Goal: Task Accomplishment & Management: Complete application form

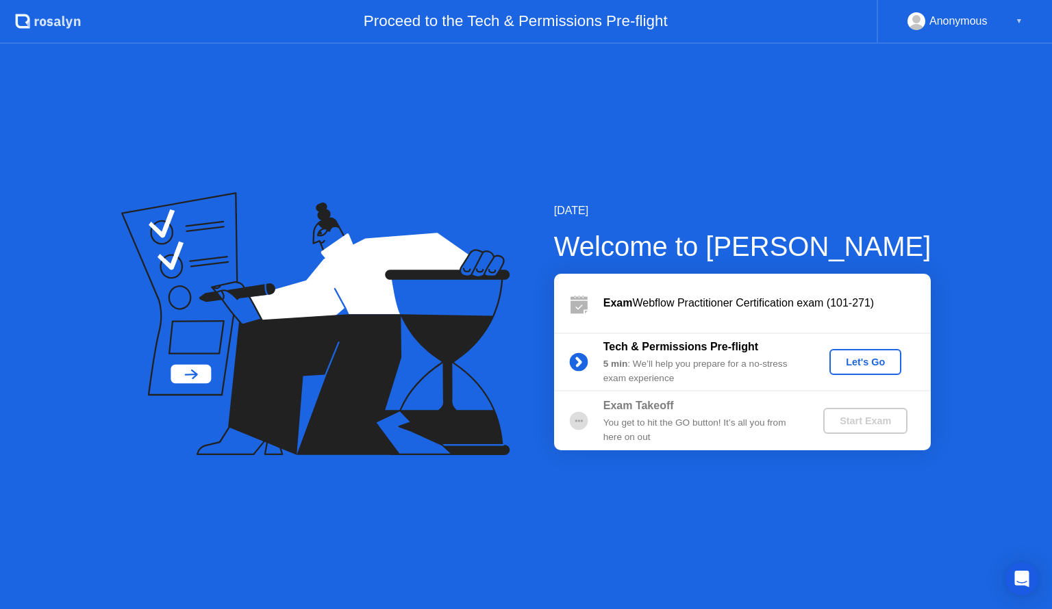
click at [872, 359] on div "Let's Go" at bounding box center [865, 362] width 61 height 11
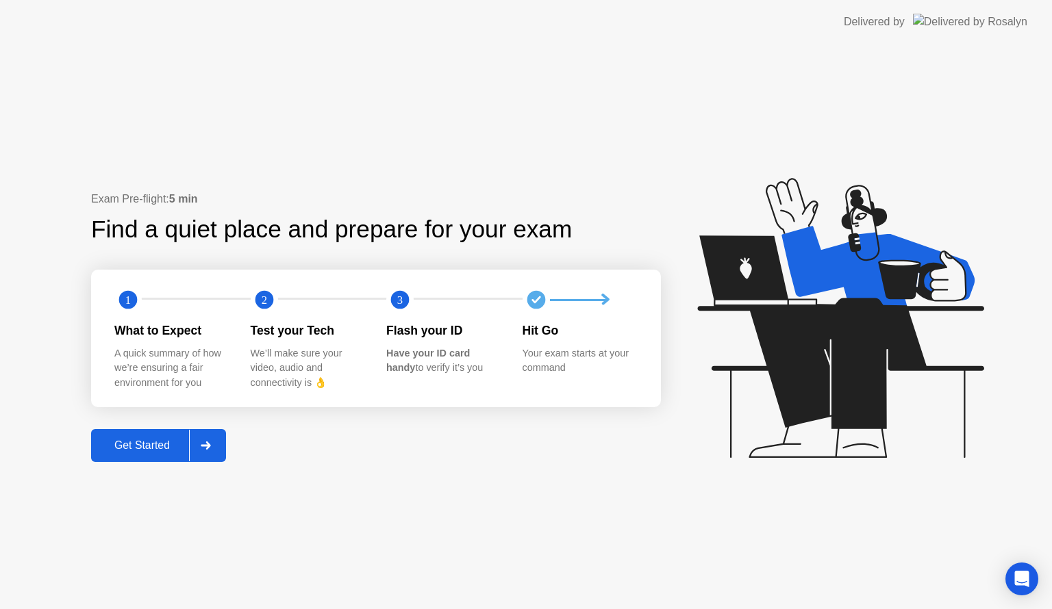
click at [170, 442] on div "Get Started" at bounding box center [142, 446] width 94 height 12
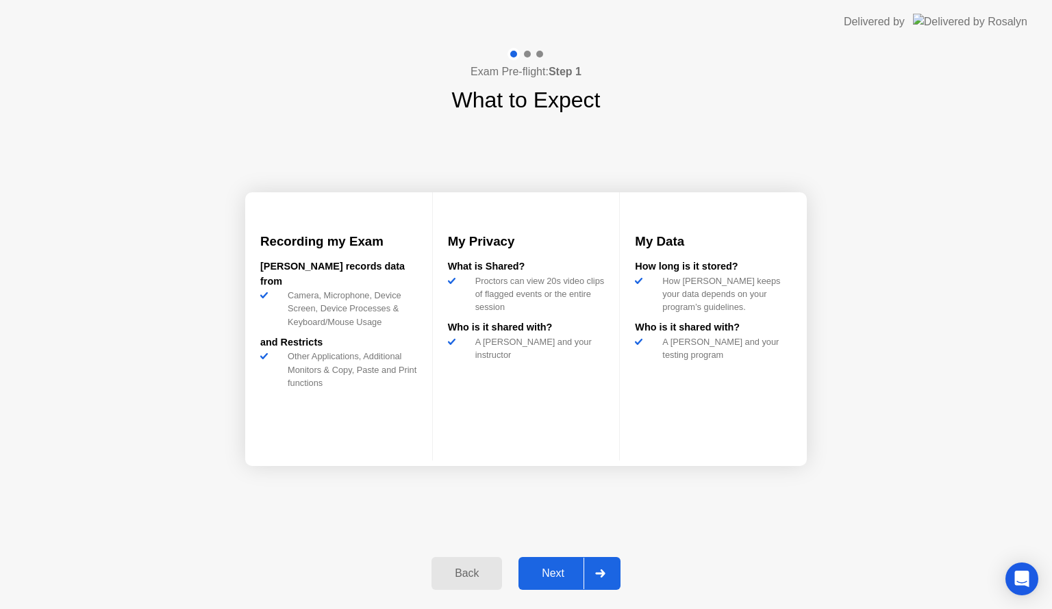
click at [549, 573] on div "Next" at bounding box center [553, 574] width 61 height 12
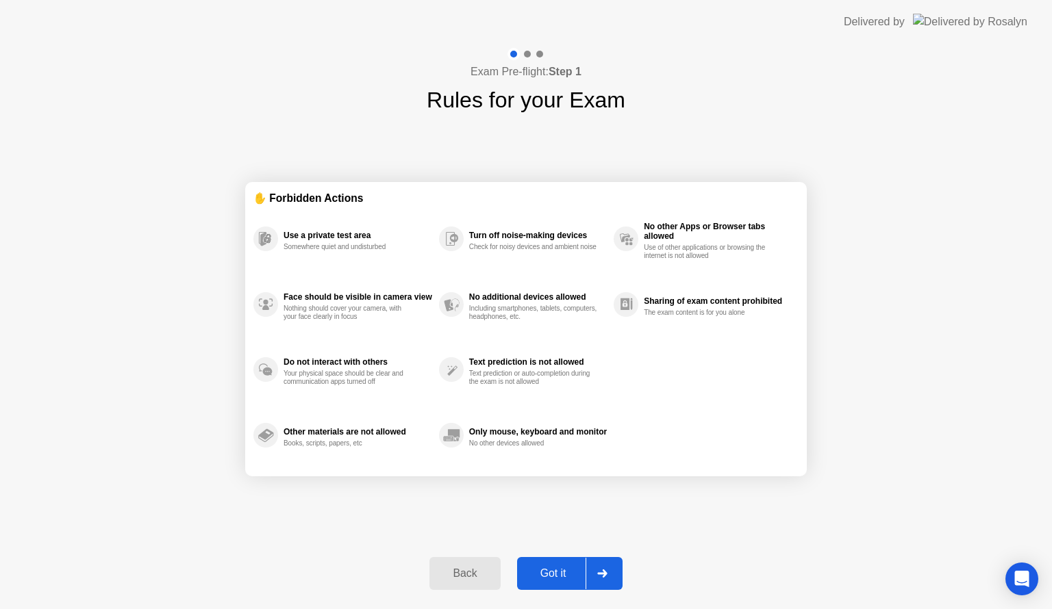
click at [549, 573] on div "Got it" at bounding box center [553, 574] width 64 height 12
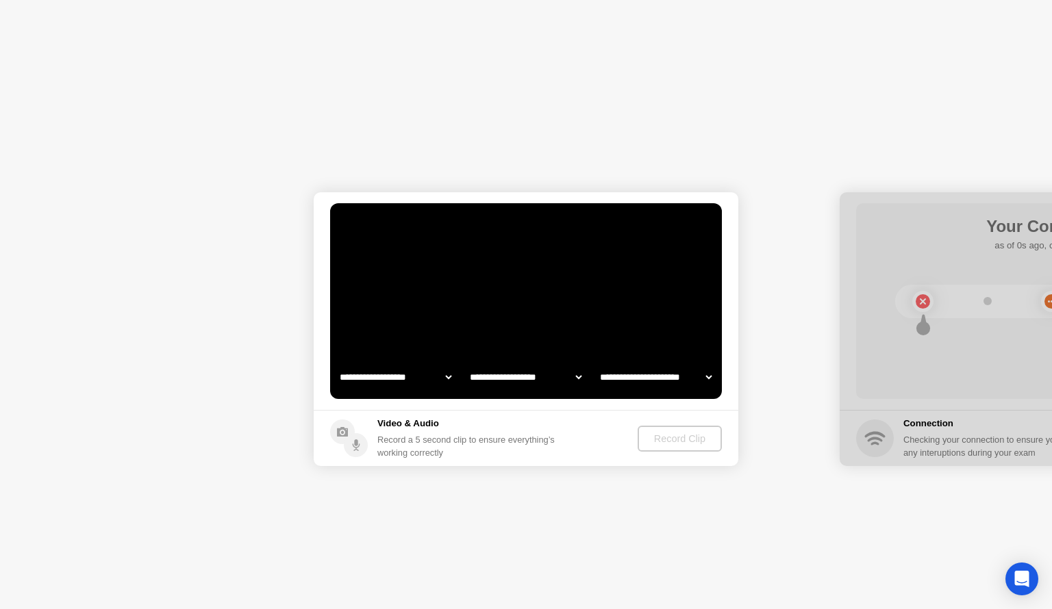
select select "**********"
select select "*******"
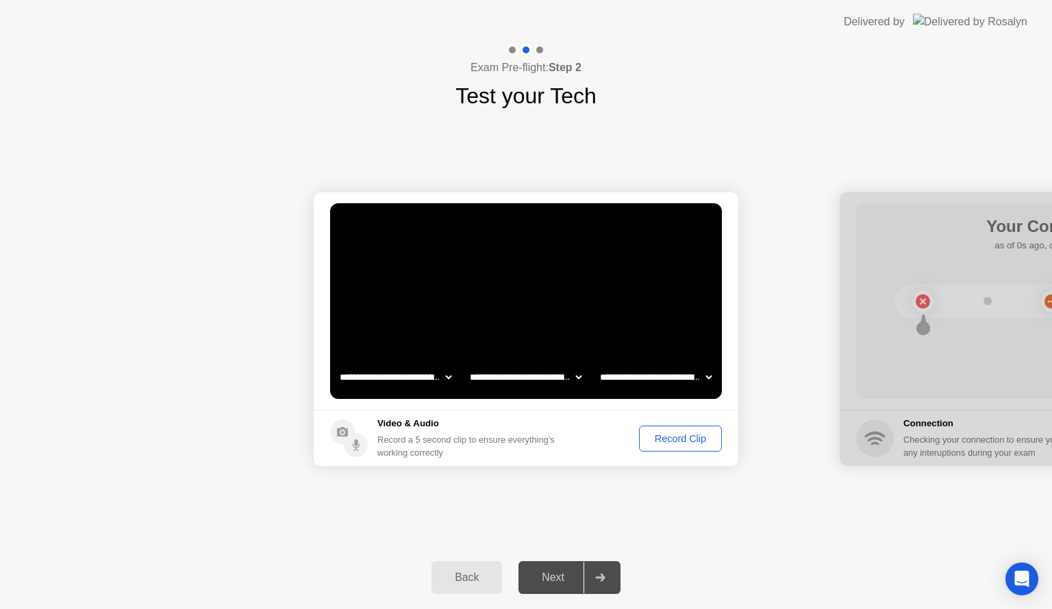
click at [673, 437] on div "Record Clip" at bounding box center [680, 438] width 73 height 11
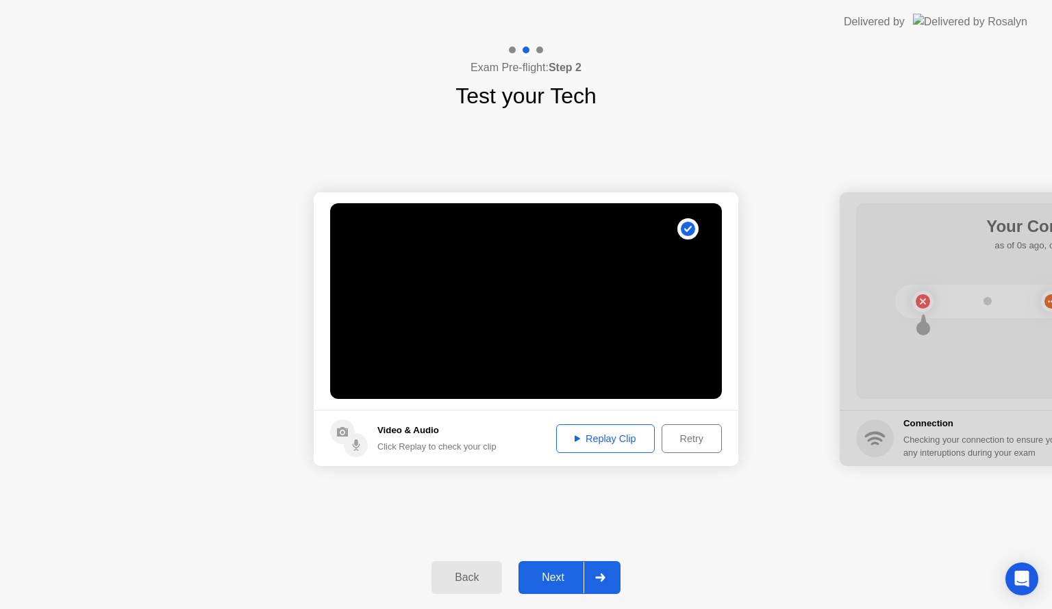
click at [628, 438] on div "Replay Clip" at bounding box center [605, 438] width 89 height 11
click at [587, 568] on div at bounding box center [599, 578] width 33 height 32
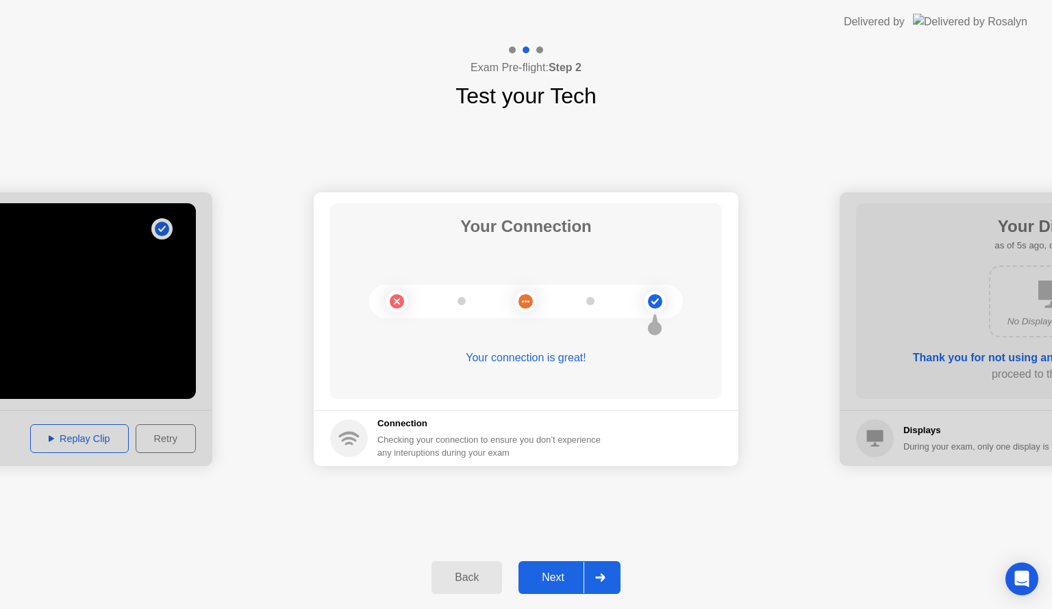
click at [587, 568] on div at bounding box center [599, 578] width 33 height 32
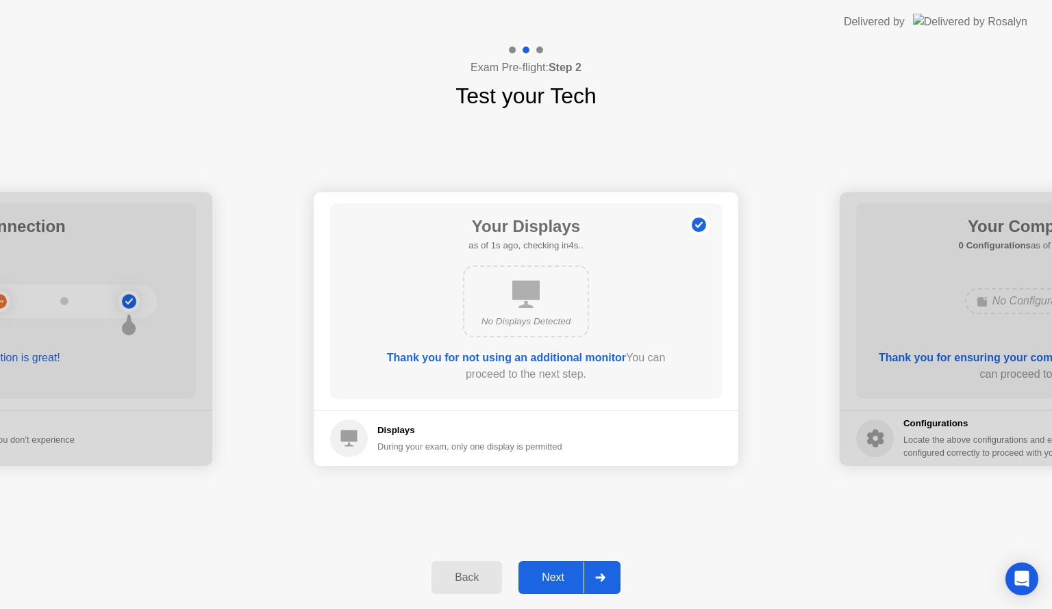
click at [587, 568] on div at bounding box center [599, 578] width 33 height 32
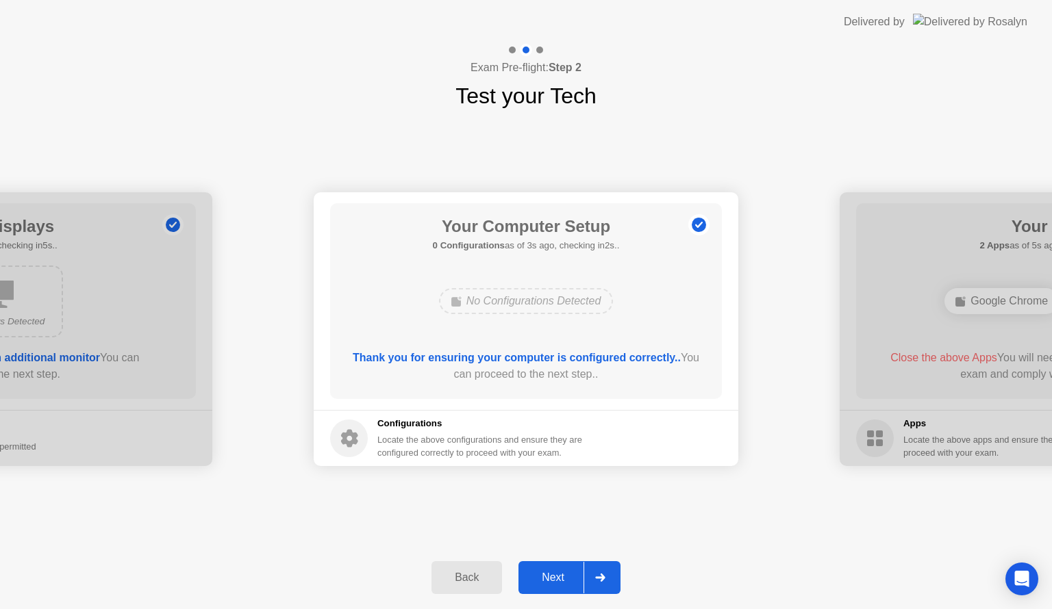
click at [564, 576] on div "Next" at bounding box center [553, 578] width 61 height 12
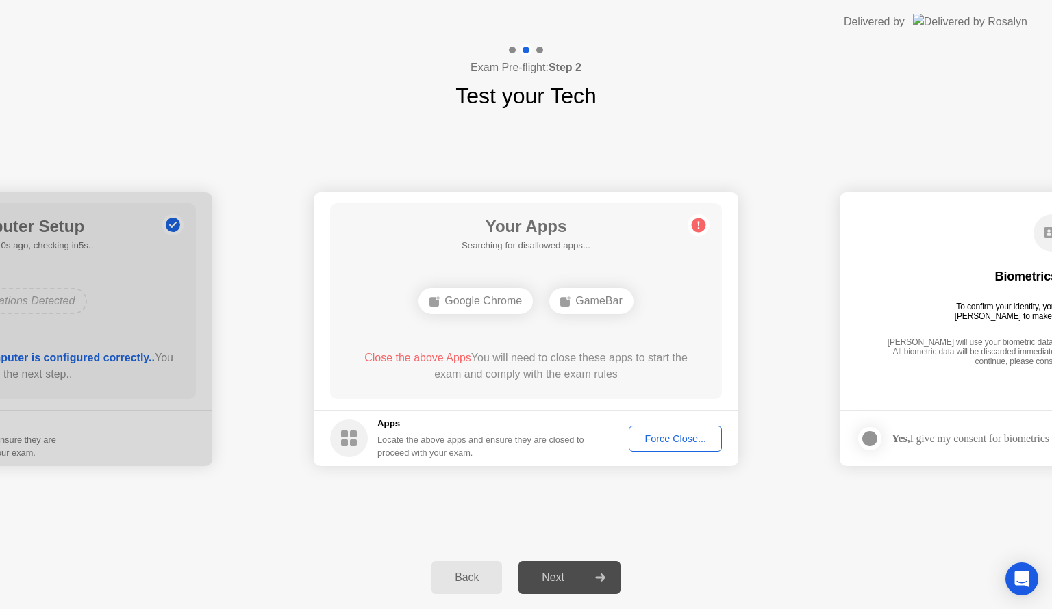
click at [675, 442] on div "Force Close..." at bounding box center [675, 438] width 84 height 11
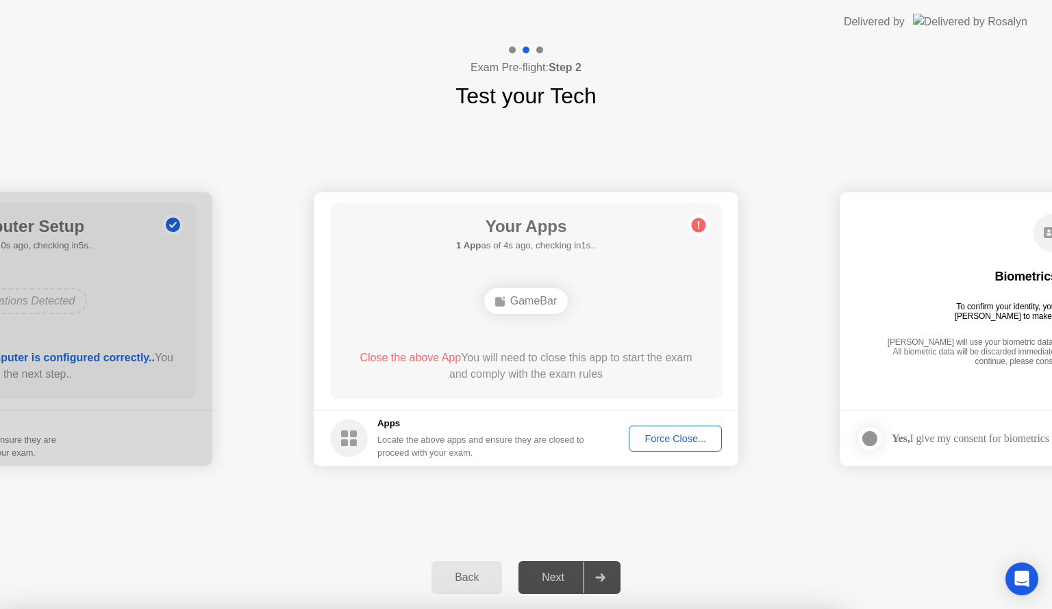
click at [686, 440] on div "Force Close..." at bounding box center [675, 438] width 84 height 11
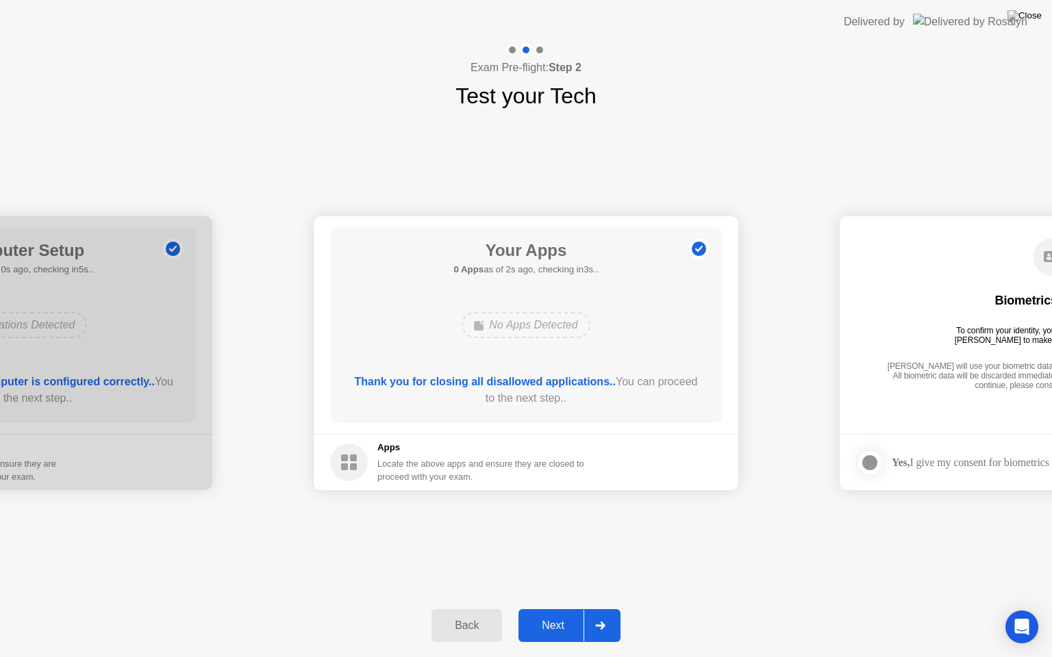
click at [551, 609] on div "Next" at bounding box center [553, 626] width 61 height 12
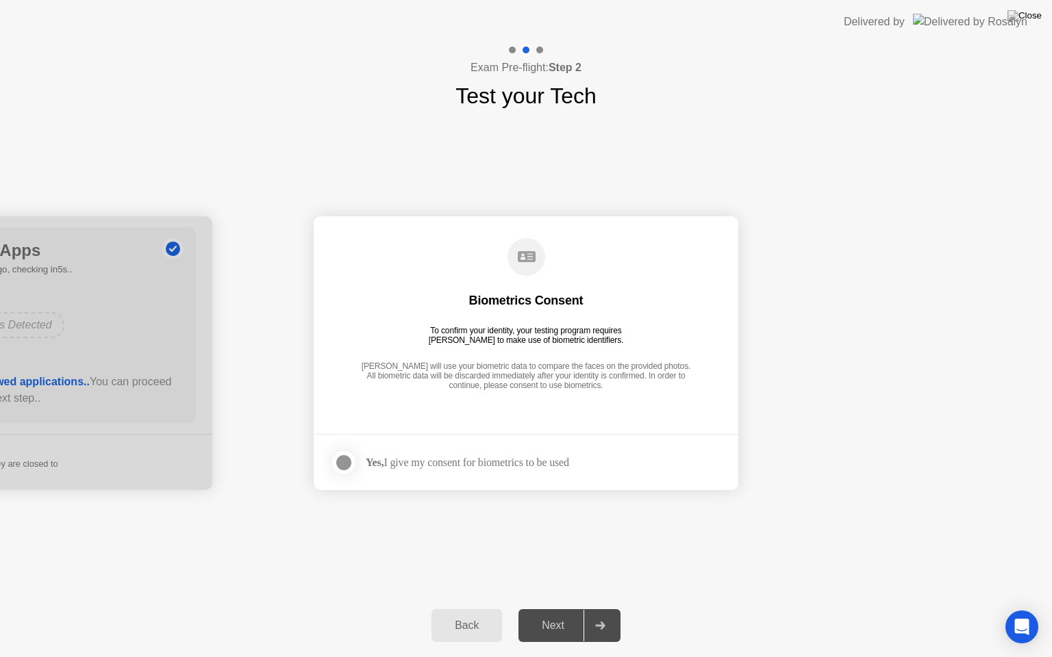
click at [342, 455] on div at bounding box center [344, 463] width 16 height 16
click at [553, 609] on div "Next" at bounding box center [553, 626] width 61 height 12
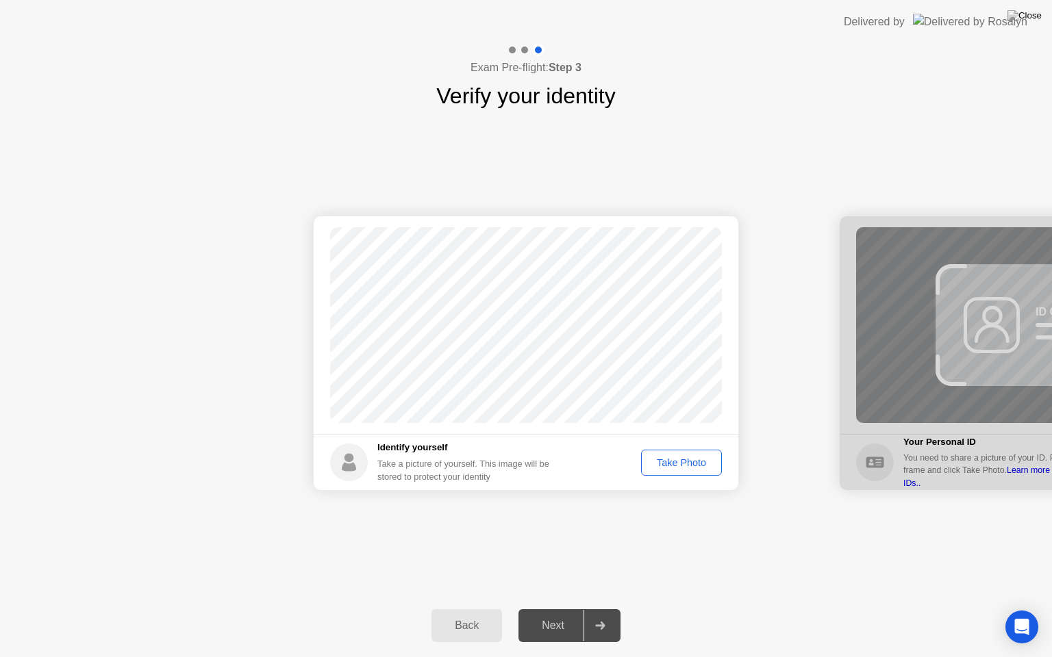
click at [696, 457] on div "Take Photo" at bounding box center [681, 462] width 71 height 11
click at [570, 609] on div "Next" at bounding box center [553, 626] width 61 height 12
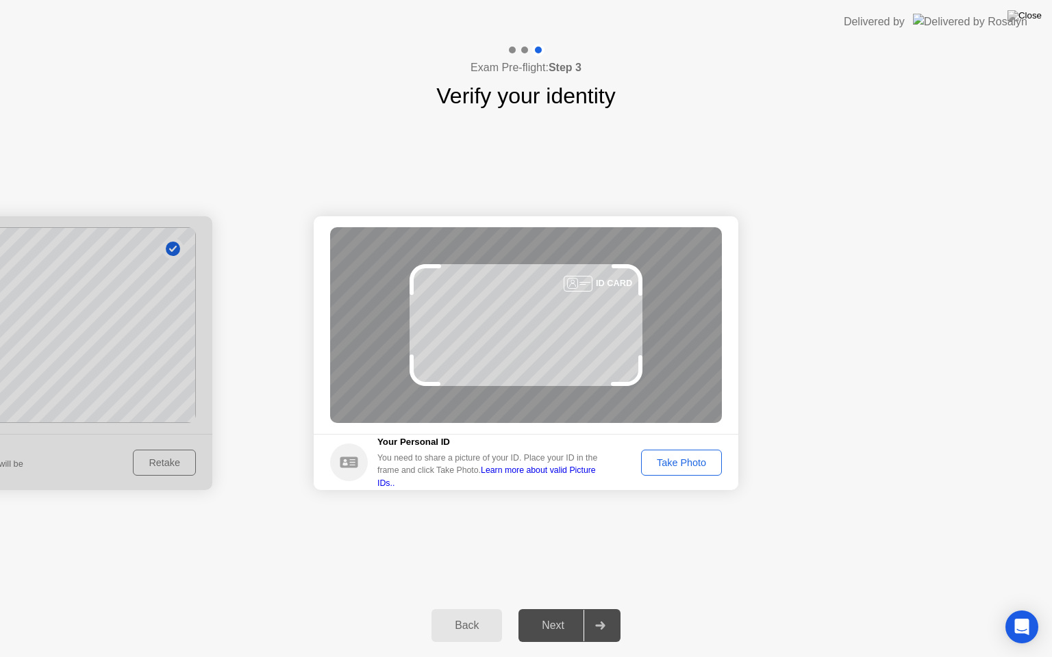
click at [688, 460] on div "Take Photo" at bounding box center [681, 462] width 71 height 11
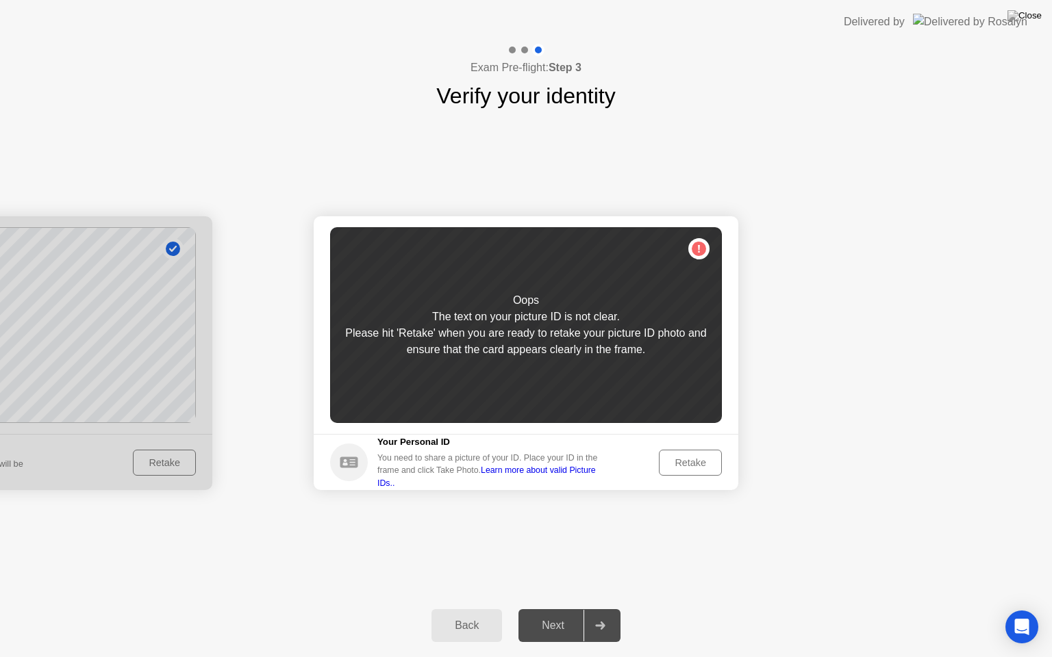
click at [688, 460] on div "Retake" at bounding box center [690, 462] width 53 height 11
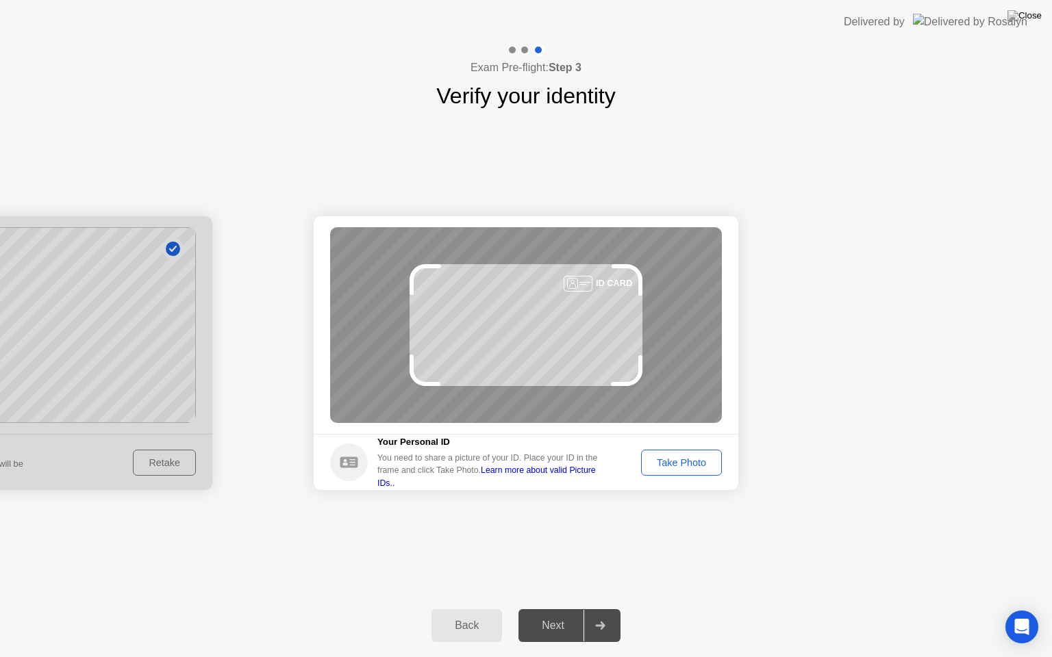
click at [688, 460] on div "Take Photo" at bounding box center [681, 462] width 71 height 11
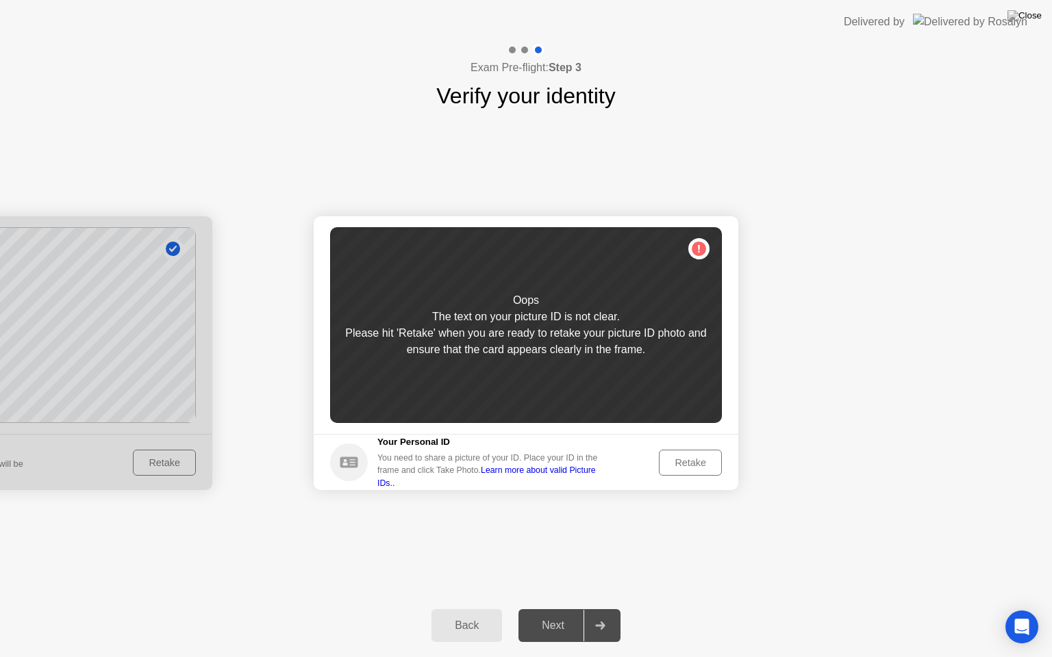
click at [688, 460] on div "Retake" at bounding box center [690, 462] width 53 height 11
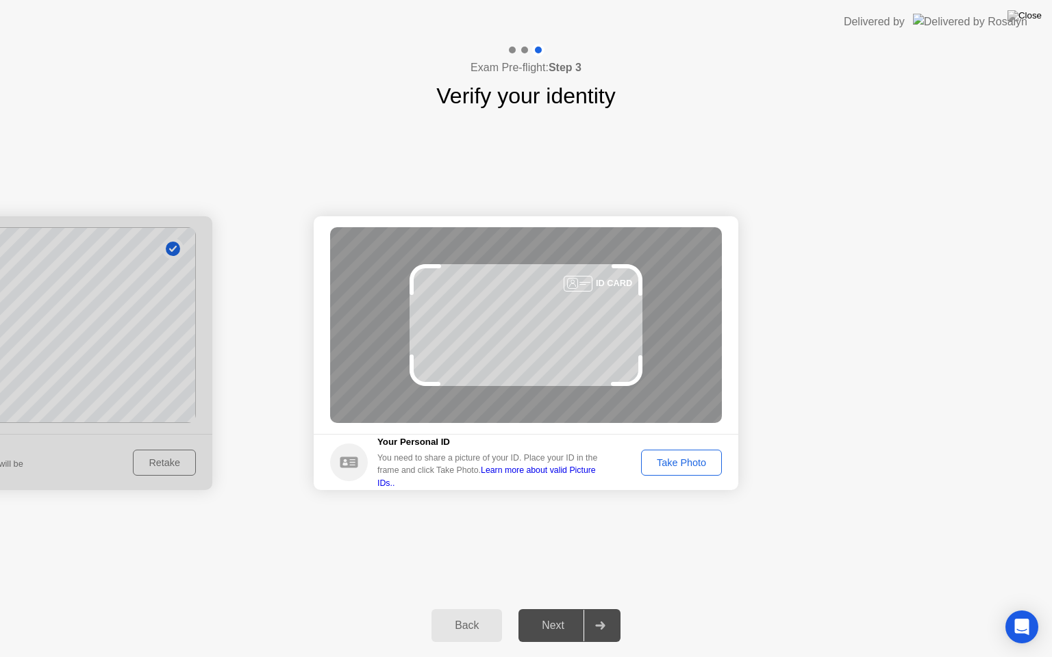
click at [688, 460] on div "Take Photo" at bounding box center [681, 462] width 71 height 11
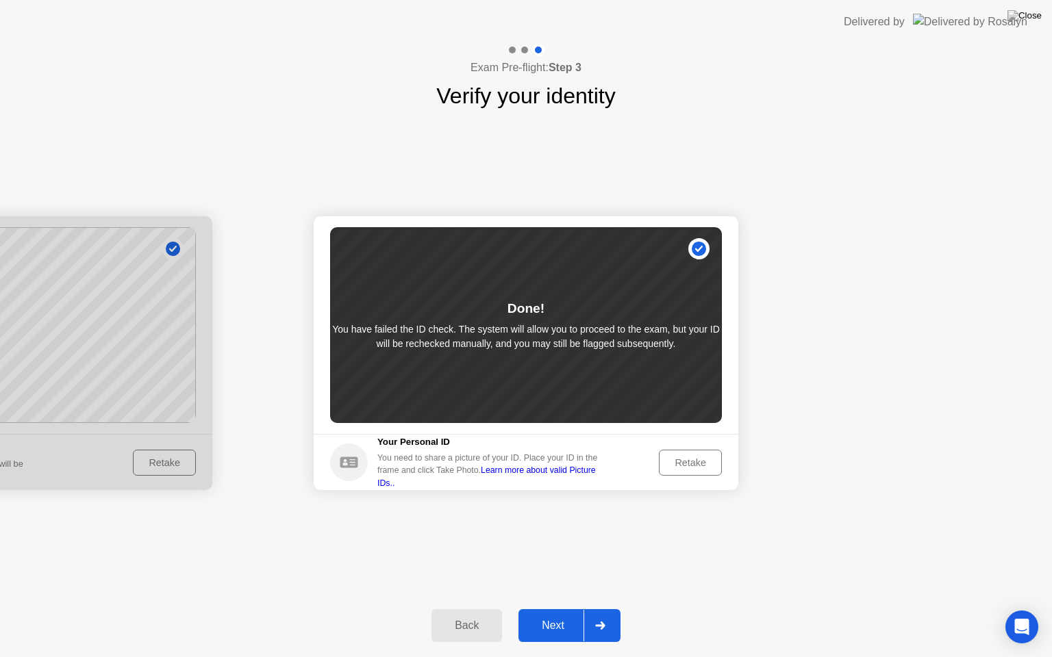
click at [560, 609] on button "Next" at bounding box center [569, 625] width 102 height 33
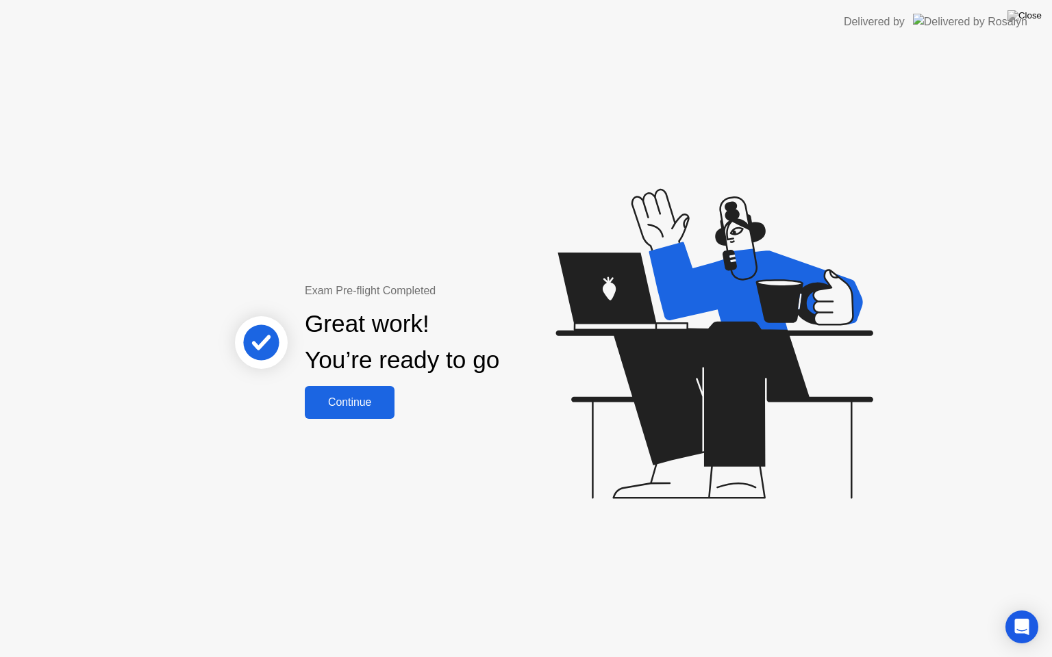
click at [344, 405] on div "Continue" at bounding box center [349, 403] width 81 height 12
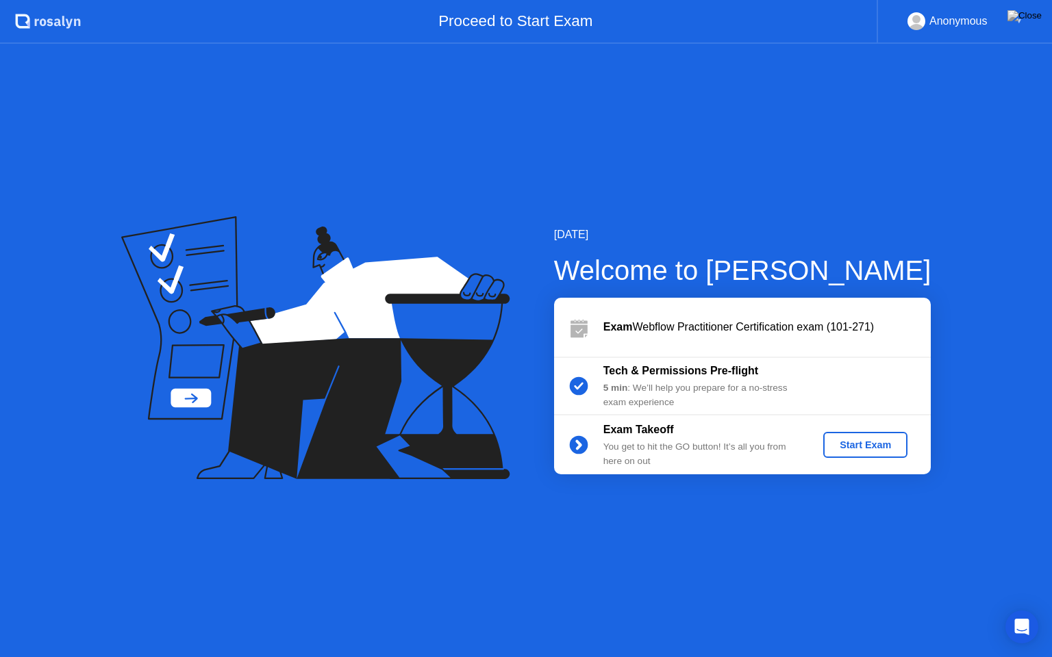
click at [858, 440] on div "Start Exam" at bounding box center [865, 445] width 73 height 11
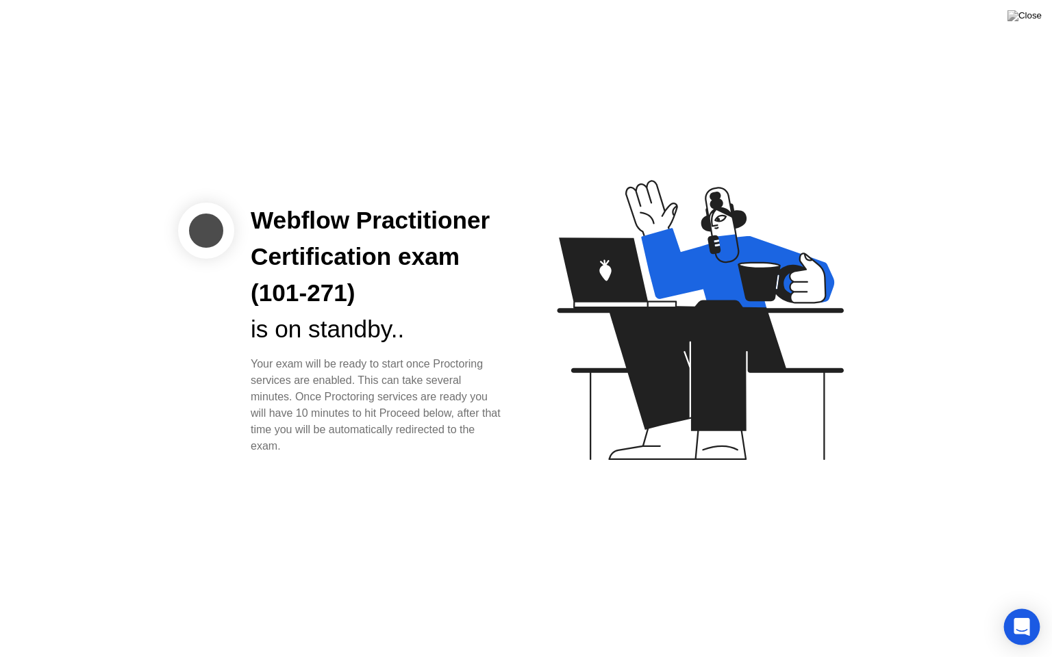
click at [1025, 609] on icon "Open Intercom Messenger" at bounding box center [1022, 627] width 16 height 18
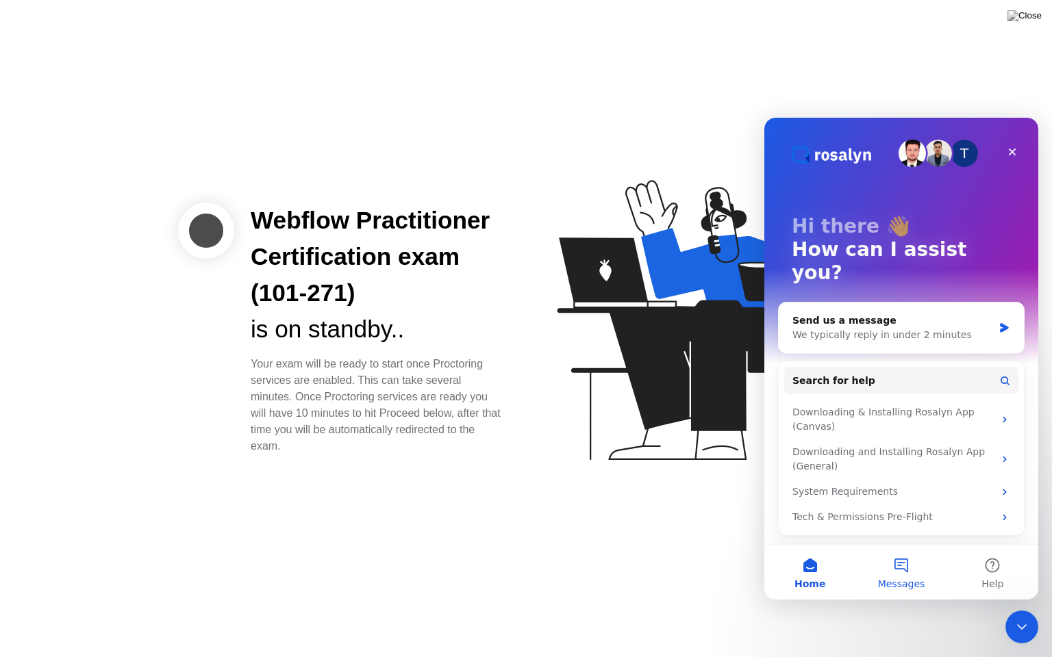
click at [882, 563] on button "Messages" at bounding box center [900, 572] width 91 height 55
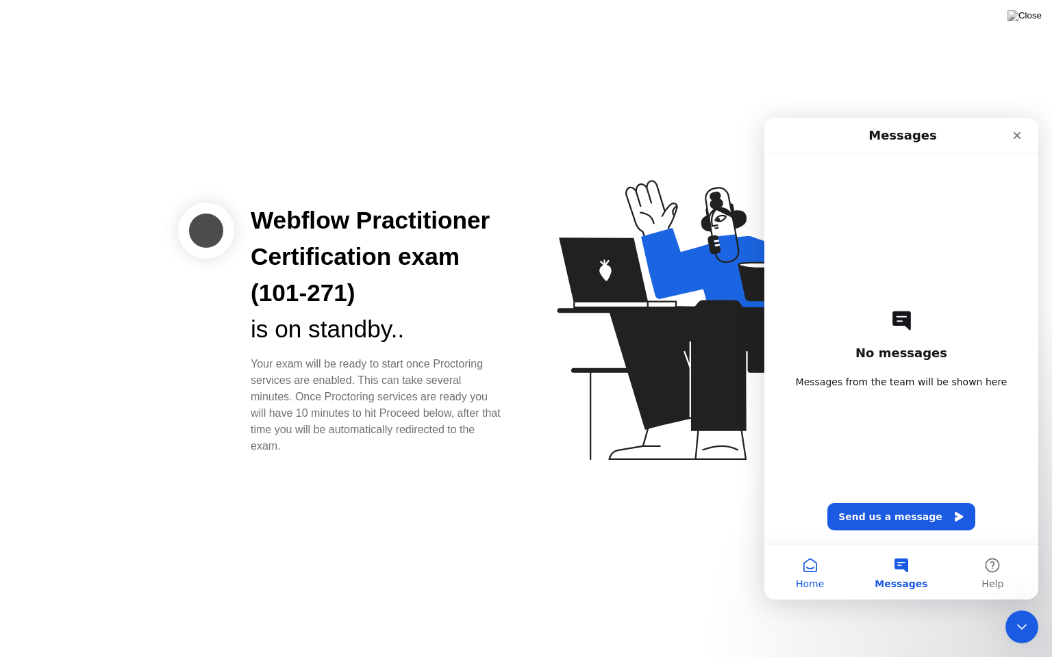
click at [812, 553] on button "Home" at bounding box center [809, 572] width 91 height 55
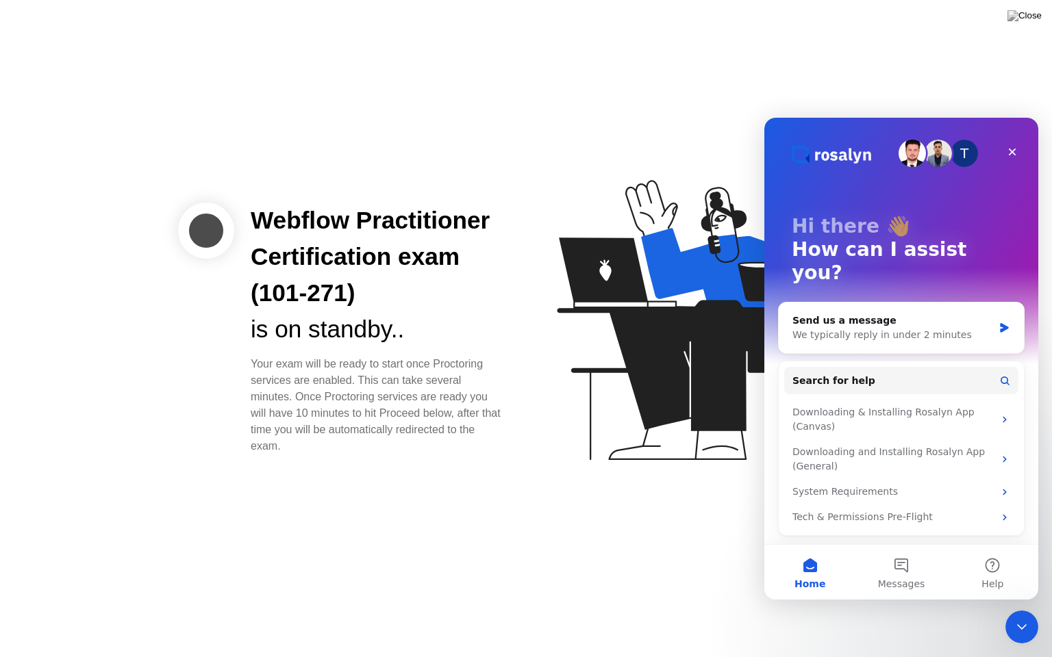
click at [912, 155] on img "Intercom messenger" at bounding box center [911, 153] width 27 height 27
click at [597, 239] on icon at bounding box center [696, 326] width 353 height 351
click at [1008, 154] on icon "Close" at bounding box center [1012, 152] width 11 height 11
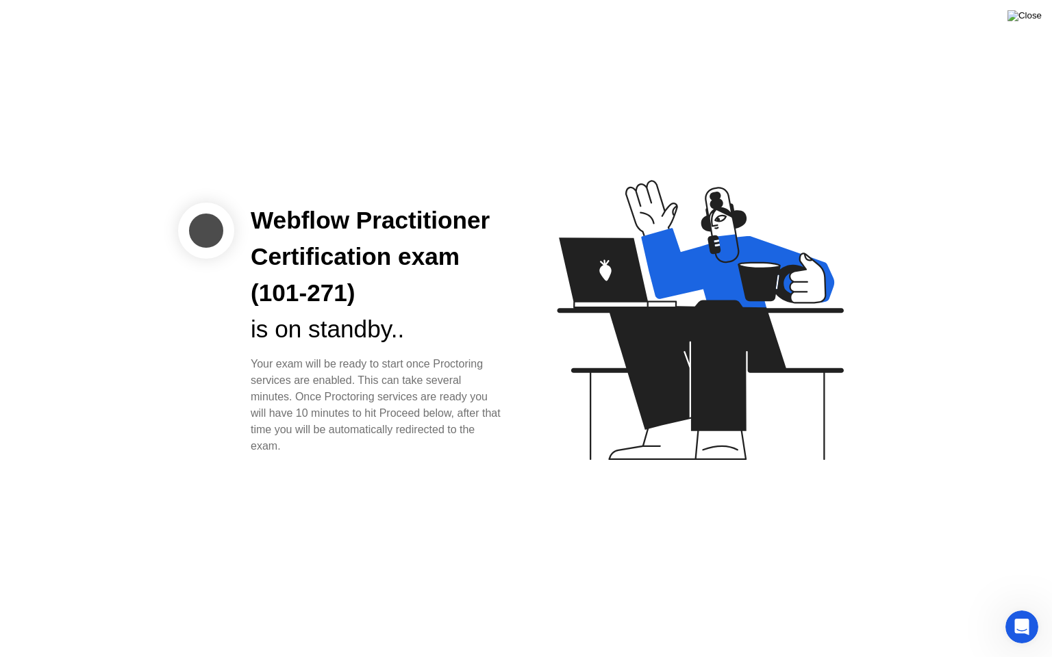
click at [1031, 19] on img at bounding box center [1024, 15] width 34 height 11
click at [1035, 14] on img at bounding box center [1024, 15] width 34 height 11
